Goal: Information Seeking & Learning: Learn about a topic

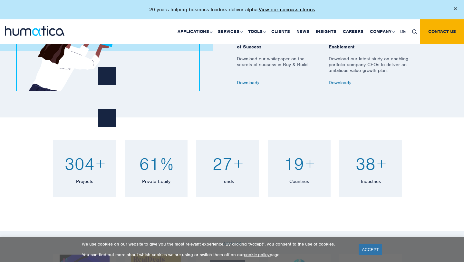
scroll to position [464, 0]
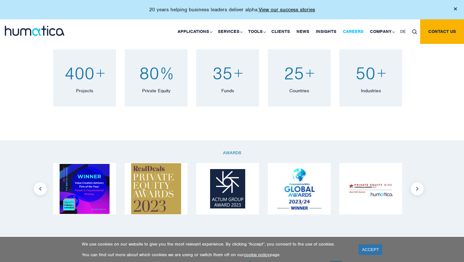
click at [349, 26] on link "Careers" at bounding box center [353, 31] width 27 height 24
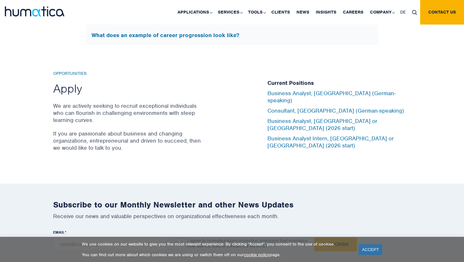
scroll to position [2110, 0]
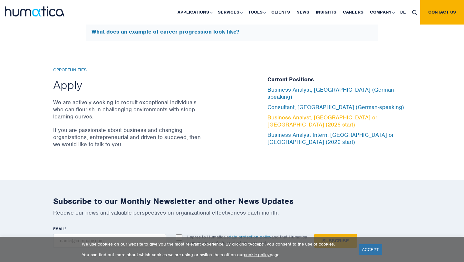
click at [298, 120] on link "Business Analyst, London or Munich (2026 start)" at bounding box center [322, 121] width 110 height 14
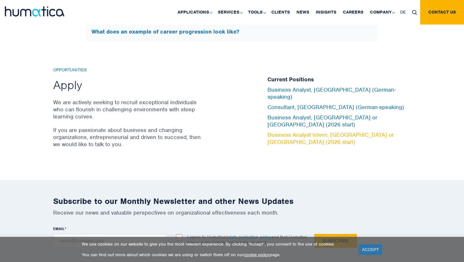
click at [297, 131] on link "Business Analyst Intern, London or Munich (2026 start)" at bounding box center [330, 138] width 126 height 14
